Goal: Information Seeking & Learning: Learn about a topic

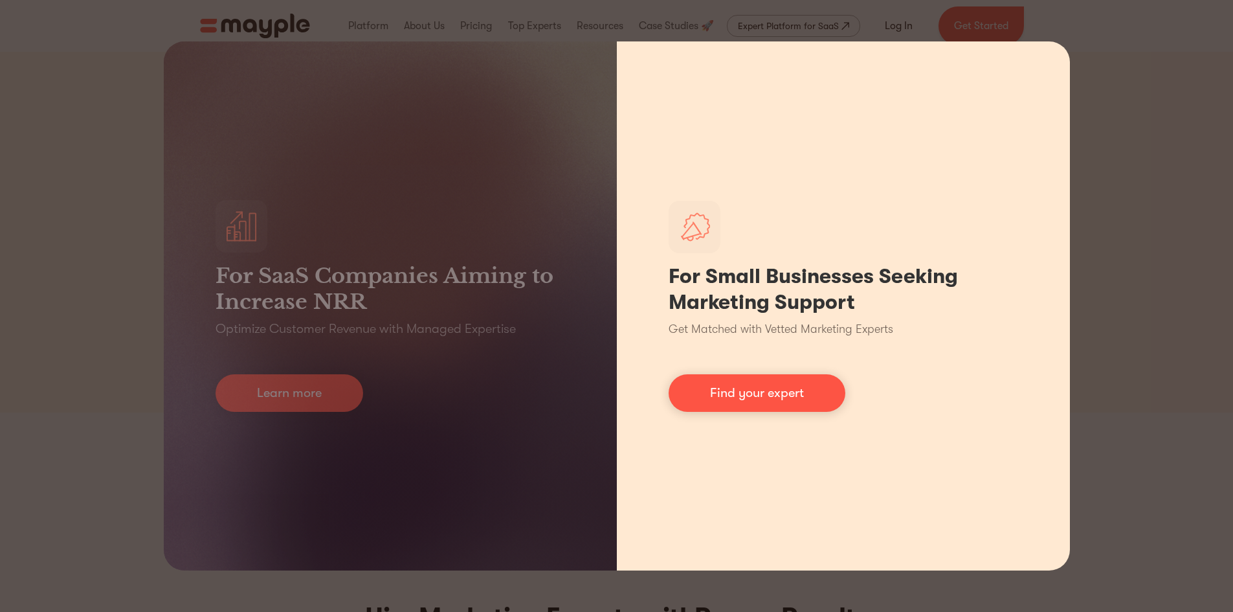
drag, startPoint x: 1031, startPoint y: 303, endPoint x: 1029, endPoint y: 245, distance: 57.7
click at [1031, 291] on div "For Small Businesses Seeking Marketing Support Get Matched with Vetted Marketin…" at bounding box center [843, 305] width 453 height 529
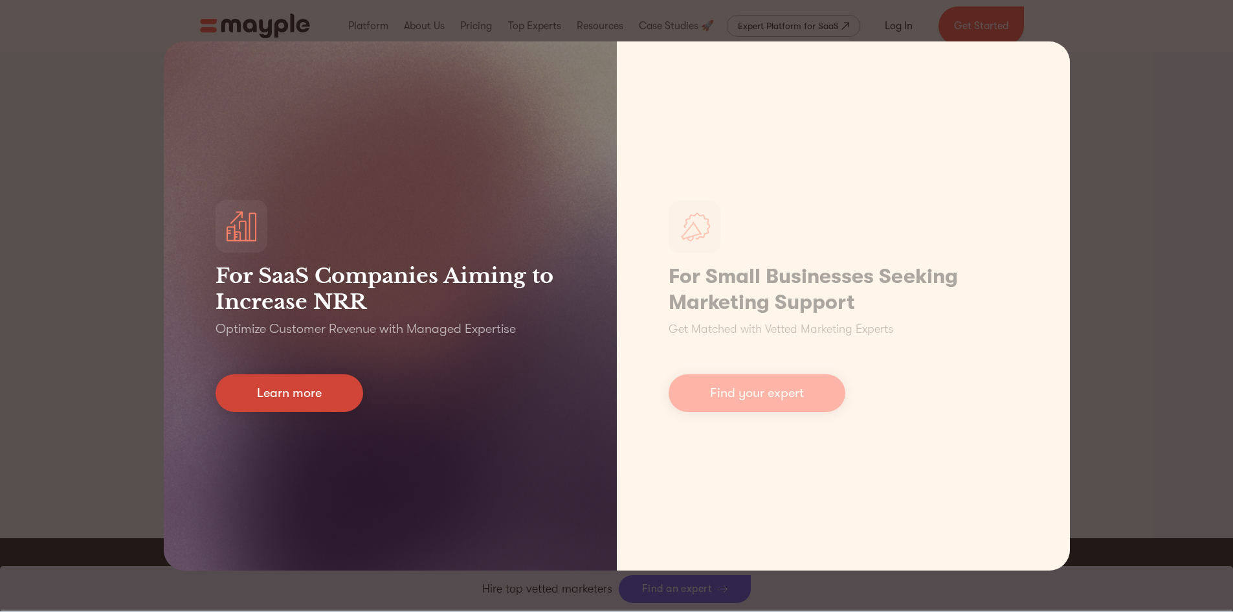
click at [280, 400] on link "Learn more" at bounding box center [290, 393] width 148 height 38
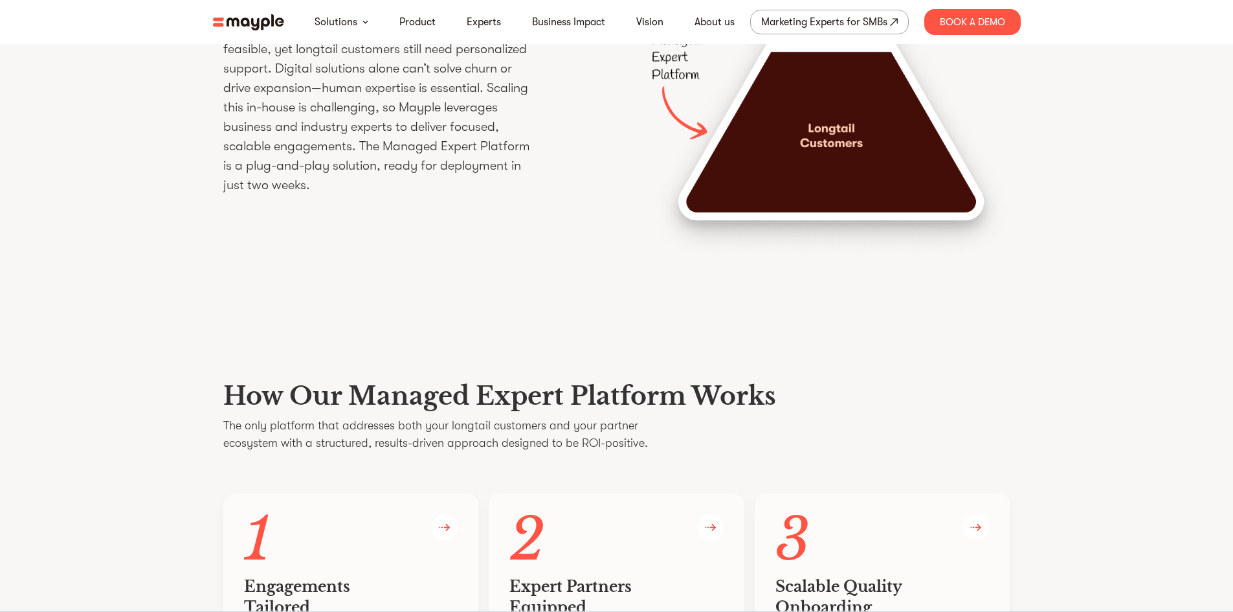
scroll to position [2331, 0]
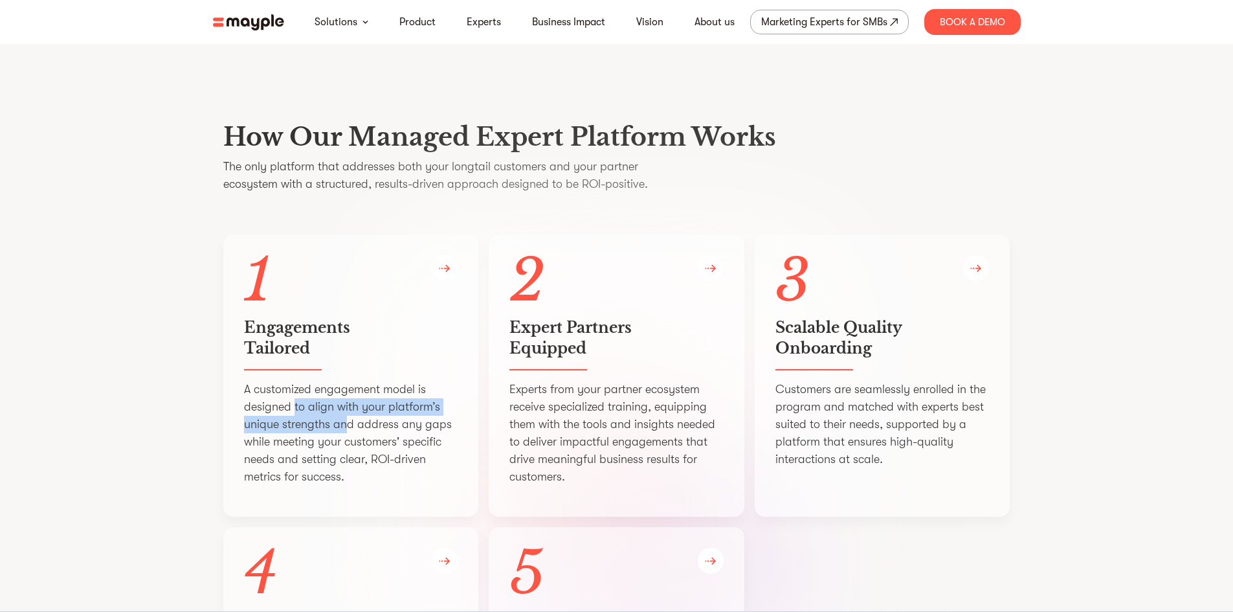
drag, startPoint x: 360, startPoint y: 504, endPoint x: 401, endPoint y: 506, distance: 40.9
click at [381, 486] on p "A customized engagement model is designed to align with your platform’s unique …" at bounding box center [351, 433] width 214 height 105
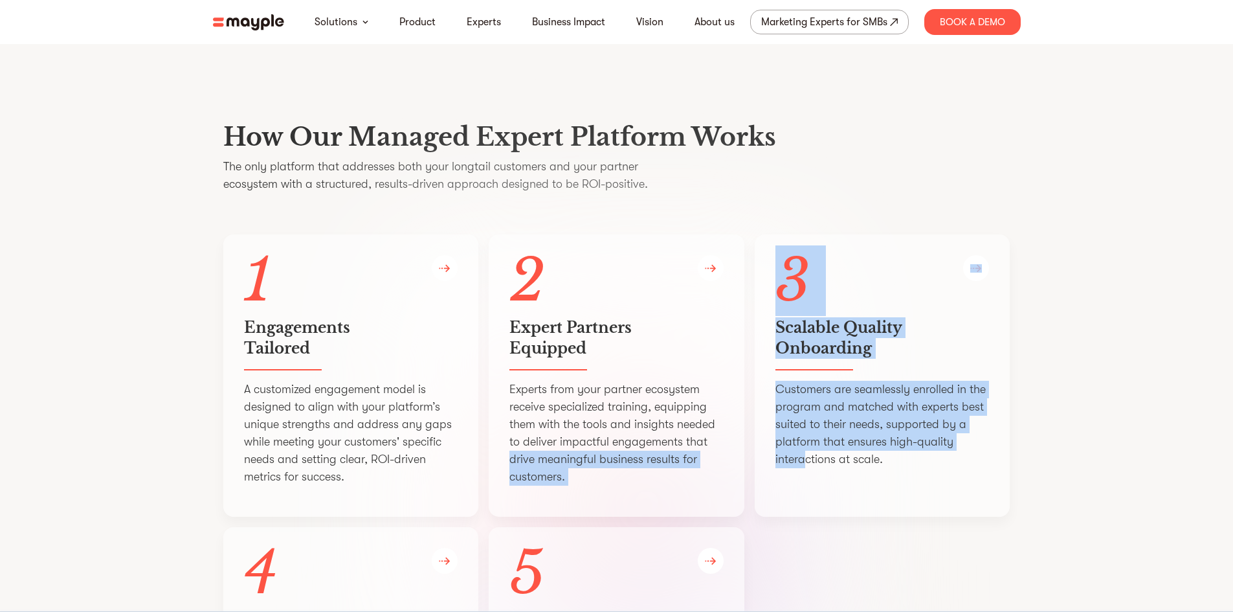
drag, startPoint x: 728, startPoint y: 515, endPoint x: 835, endPoint y: 534, distance: 108.5
click at [829, 535] on div "1 Engagements   Tailored A customized engagement model is designed to align wit…" at bounding box center [616, 521] width 787 height 575
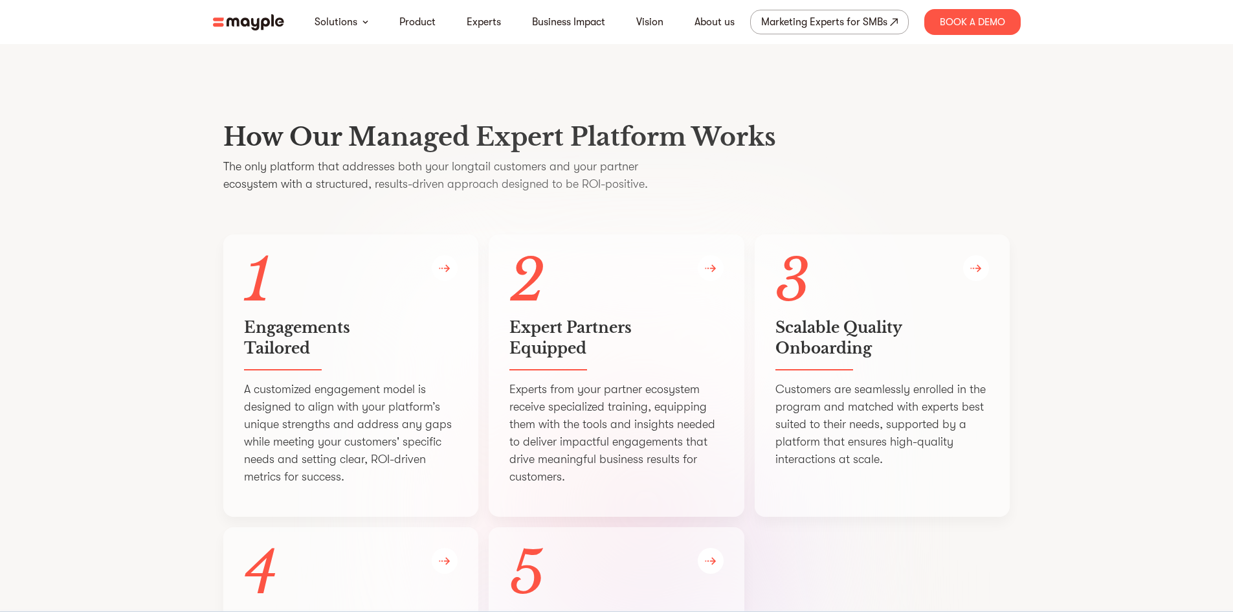
click at [724, 442] on div "2 Expert Partners   Equipped Experts from your partner ecosystem receive specia…" at bounding box center [617, 375] width 256 height 282
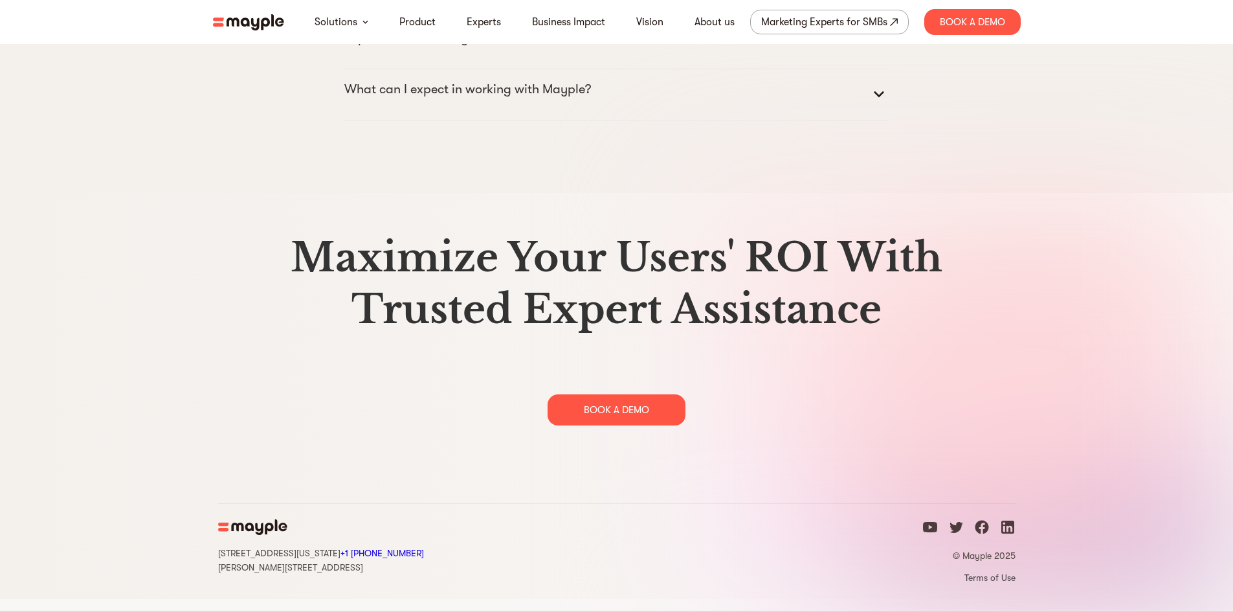
scroll to position [6647, 0]
